Goal: Task Accomplishment & Management: Complete application form

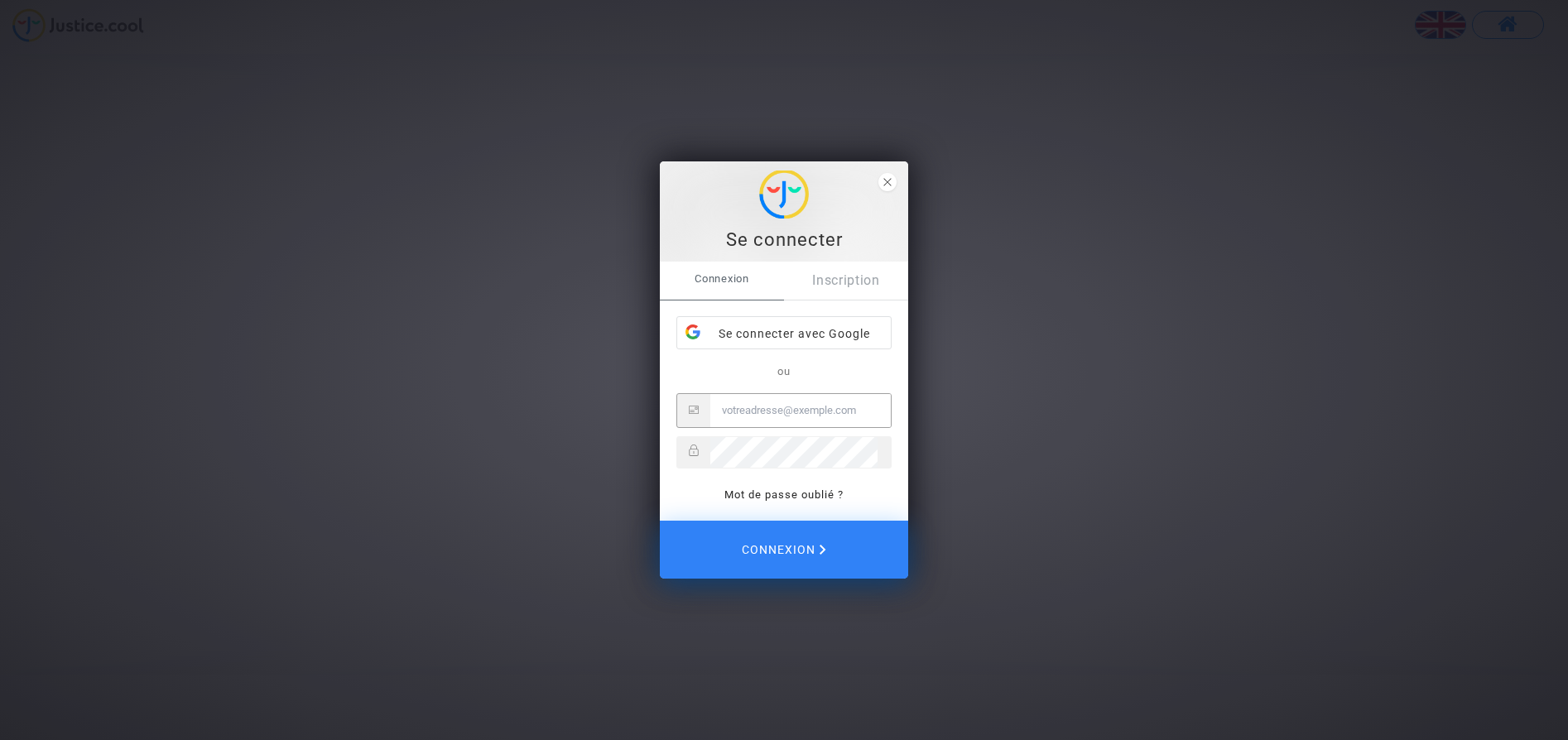
click at [757, 406] on input "Email" at bounding box center [800, 410] width 180 height 33
type input "[EMAIL_ADDRESS][DOMAIN_NAME]"
click at [660, 522] on button "Connexion" at bounding box center [784, 550] width 248 height 58
type input "[EMAIL_ADDRESS][DOMAIN_NAME]"
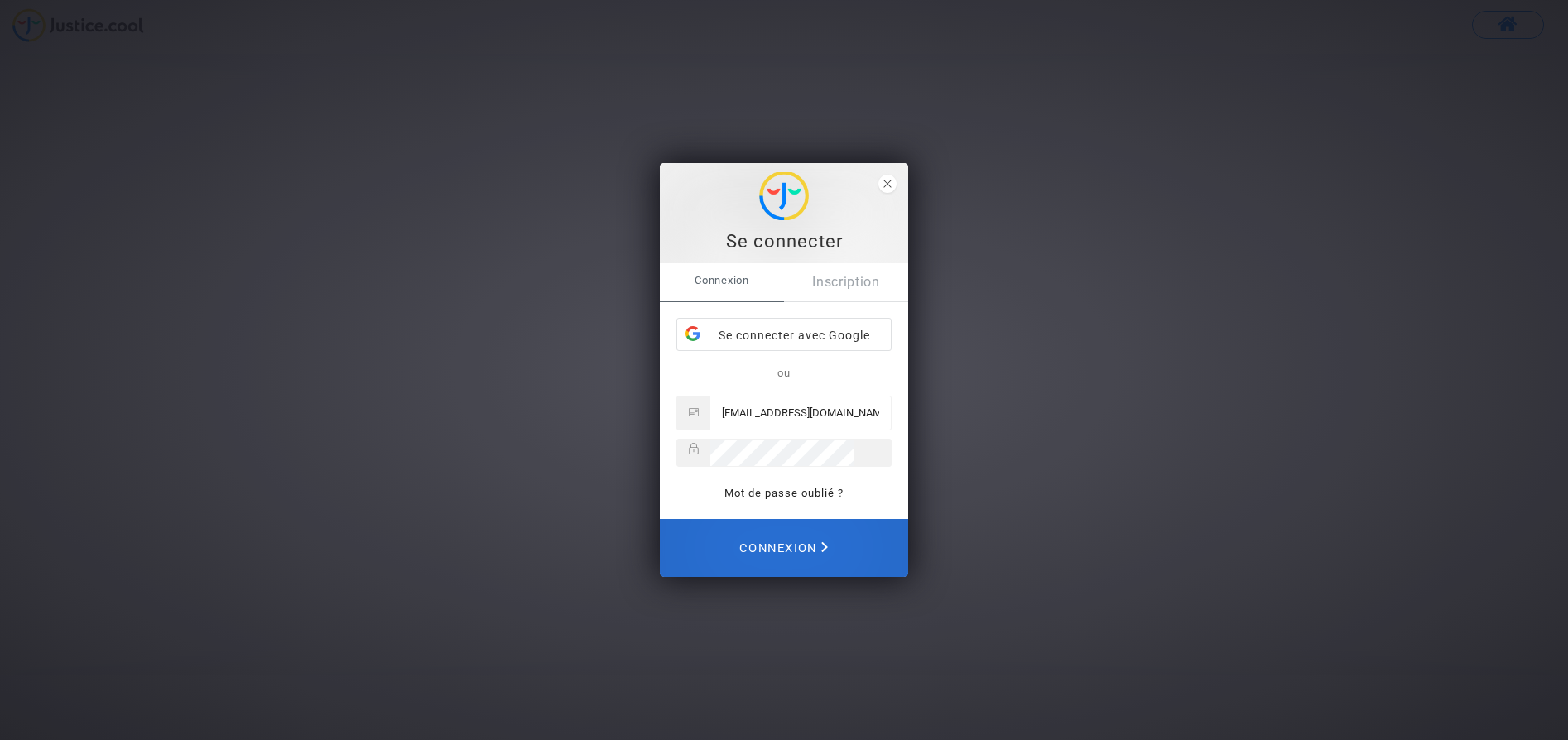
click at [764, 545] on span "Connexion" at bounding box center [784, 548] width 88 height 36
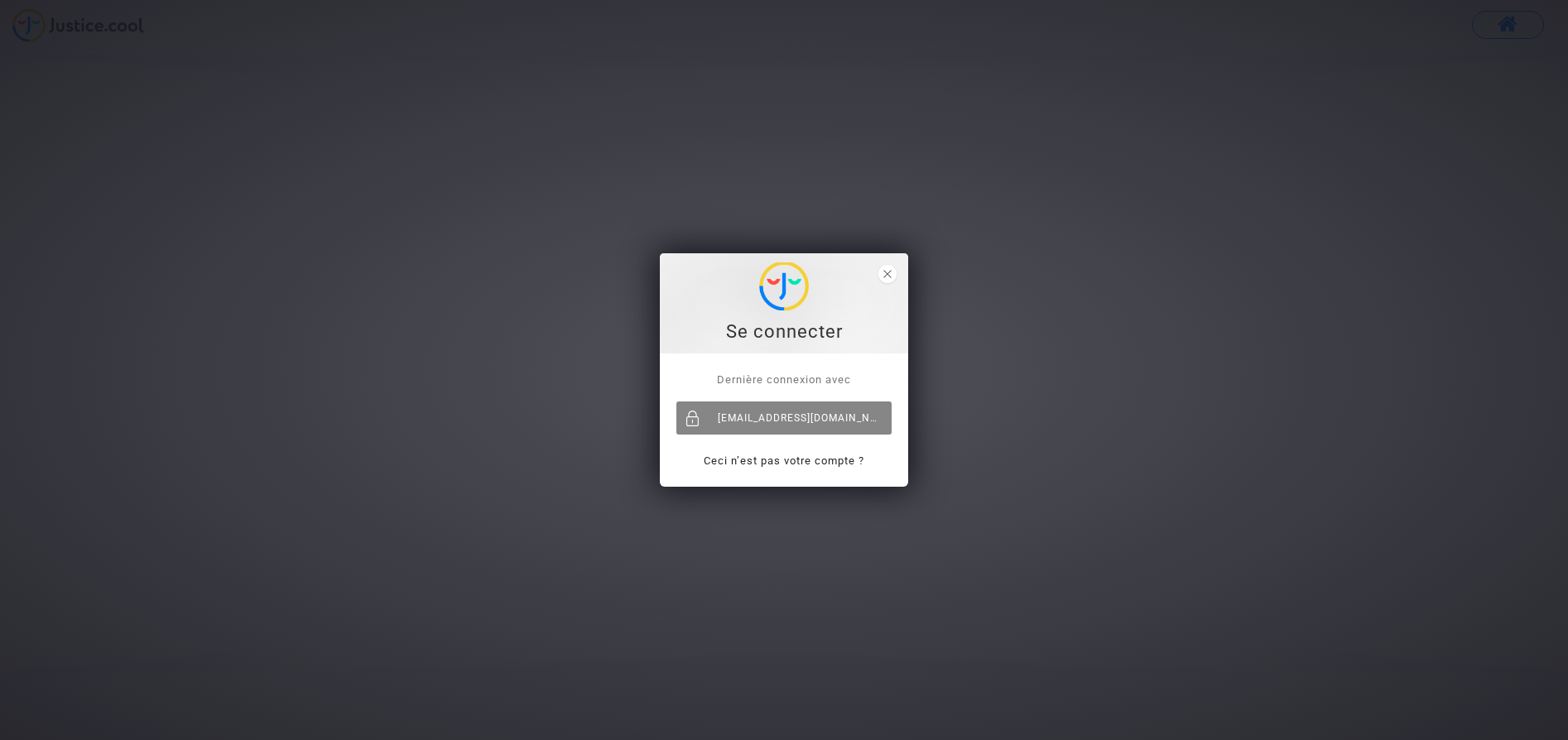
click at [794, 412] on div "maeltambi@gmail.com" at bounding box center [784, 418] width 216 height 33
click at [779, 422] on div "maeltambi@gmail.com" at bounding box center [784, 418] width 216 height 33
click at [1360, 148] on div "Se connecter Dernière connexion avec maeltambi@gmail.com Ceci n’est pas votre c…" at bounding box center [784, 370] width 1568 height 740
click at [889, 279] on span "close" at bounding box center [887, 273] width 18 height 18
